Goal: Find specific page/section: Find specific page/section

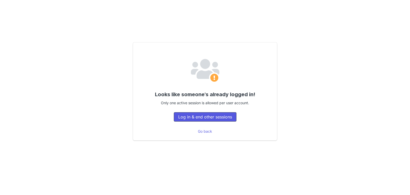
click at [180, 115] on button "Log in & end other sessions" at bounding box center [205, 116] width 63 height 9
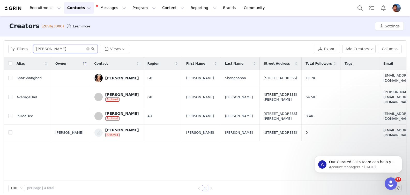
click at [58, 51] on input "[PERSON_NAME]" at bounding box center [65, 49] width 65 height 8
paste input "[PERSON_NAME]"
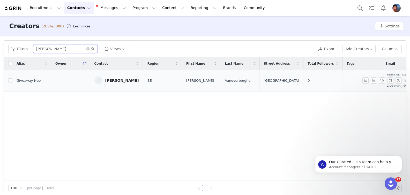
type input "[PERSON_NAME]"
click at [115, 78] on div "[PERSON_NAME]" at bounding box center [122, 80] width 34 height 4
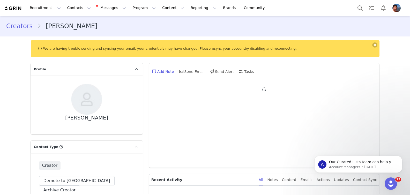
type input "+32 ([GEOGRAPHIC_DATA])"
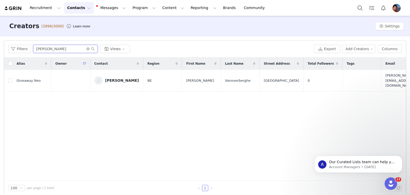
click at [65, 50] on input "[PERSON_NAME]" at bounding box center [65, 49] width 65 height 8
click at [64, 50] on input "[PERSON_NAME]" at bounding box center [65, 49] width 65 height 8
paste input "Nikollbibaj"
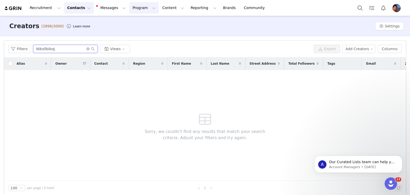
type input "Nikollbibaj"
click at [140, 7] on button "Program Program" at bounding box center [143, 8] width 29 height 12
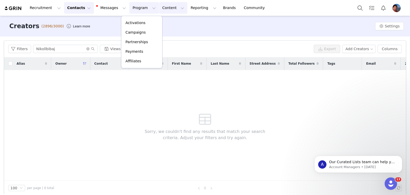
click at [159, 8] on button "Content Content" at bounding box center [173, 8] width 28 height 12
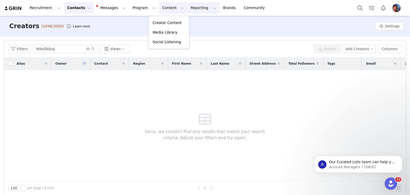
click at [188, 10] on button "Reporting Reporting" at bounding box center [204, 8] width 32 height 12
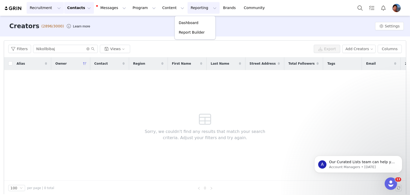
click at [51, 7] on button "Recruitment Recruitment" at bounding box center [45, 8] width 37 height 12
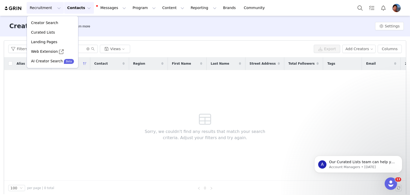
drag, startPoint x: 72, startPoint y: 99, endPoint x: 68, endPoint y: 95, distance: 5.9
click at [71, 99] on div "Alias Owner Contact Region First Name Last Name Street Address Total Followers …" at bounding box center [205, 118] width 402 height 123
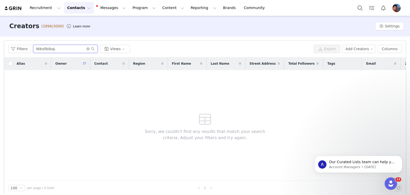
click at [51, 49] on input "Nikollbibaj" at bounding box center [65, 49] width 65 height 8
click at [45, 11] on button "Recruitment Recruitment" at bounding box center [45, 8] width 37 height 12
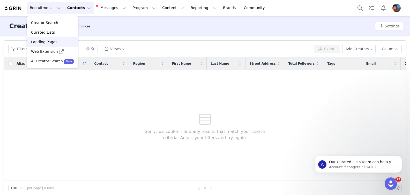
click at [49, 41] on p "Landing Pages" at bounding box center [44, 41] width 26 height 5
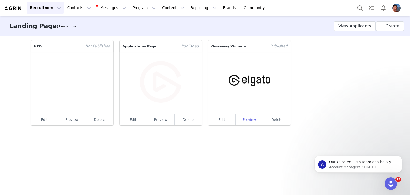
click at [250, 120] on link "Preview" at bounding box center [250, 119] width 28 height 11
click at [252, 123] on link "Preview" at bounding box center [250, 119] width 28 height 11
